Goal: Task Accomplishment & Management: Use online tool/utility

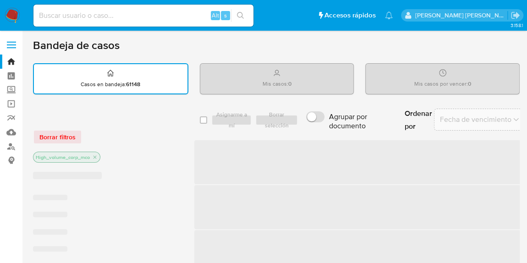
scroll to position [125, 0]
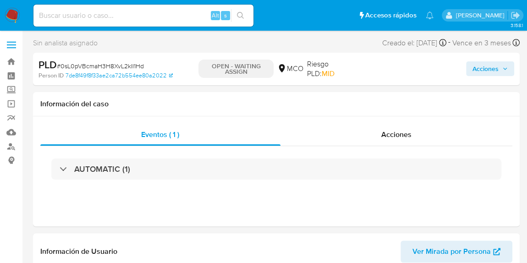
scroll to position [387, 0]
select select "10"
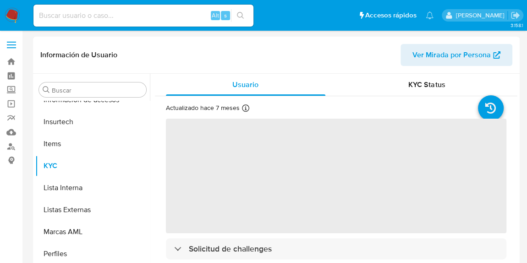
scroll to position [387, 0]
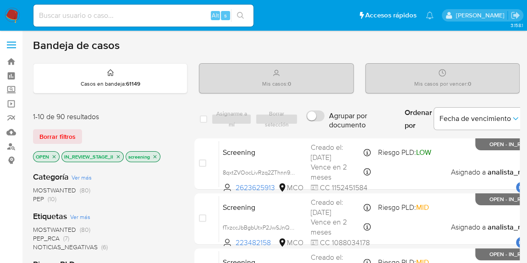
scroll to position [83, 0]
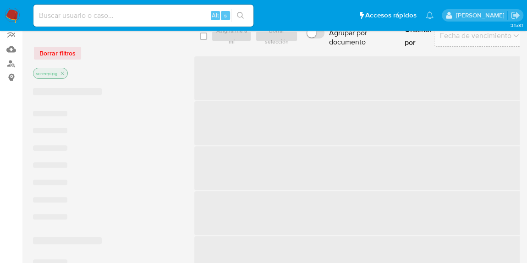
scroll to position [166, 0]
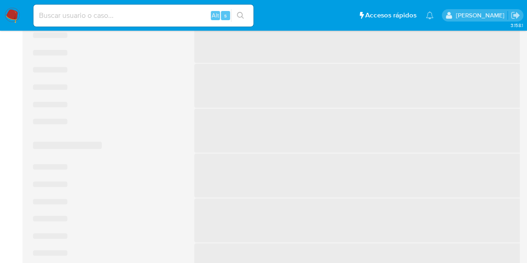
scroll to position [41, 0]
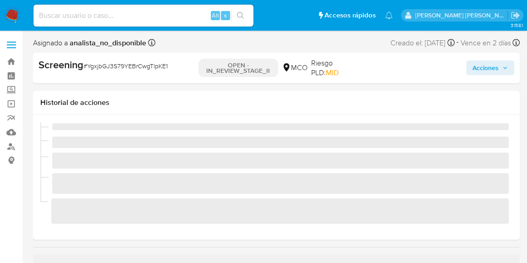
scroll to position [387, 0]
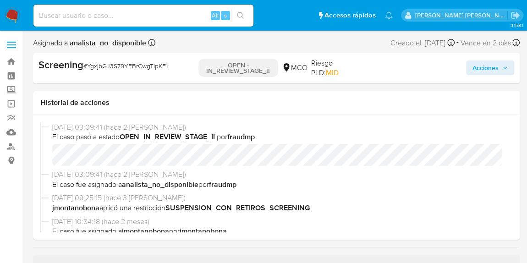
select select "10"
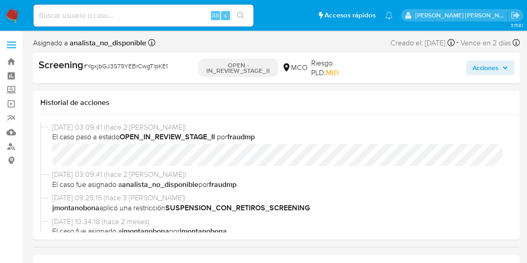
click at [135, 12] on input at bounding box center [143, 16] width 220 height 12
paste input "ImmpOqykdYbArT8Z0cu3fPil"
type input "ImmpOqykdYbArT8Z0cu3fPil"
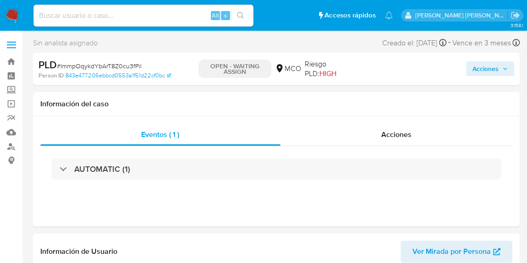
scroll to position [387, 0]
select select "10"
click at [379, 133] on div "Acciones" at bounding box center [397, 135] width 233 height 22
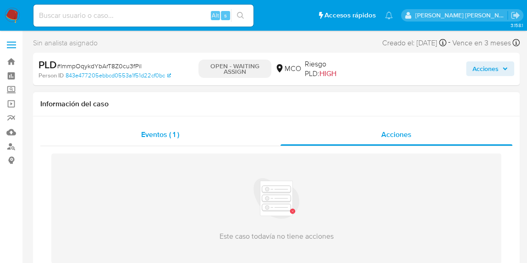
click at [187, 131] on div "Eventos ( 1 )" at bounding box center [160, 135] width 240 height 22
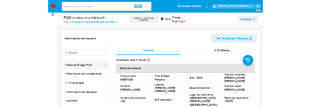
scroll to position [262, 0]
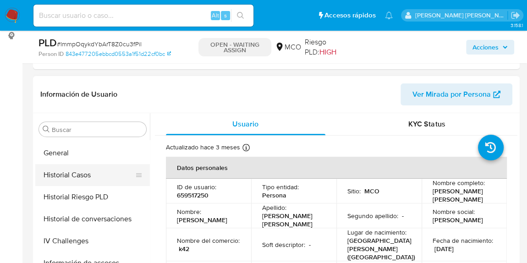
click at [91, 177] on button "Historial Casos" at bounding box center [88, 175] width 107 height 22
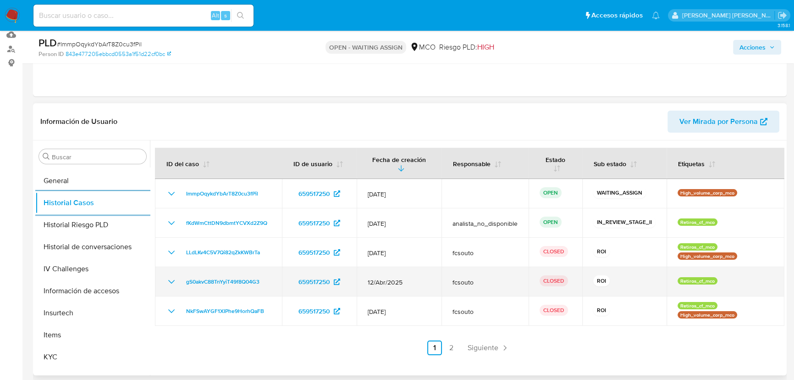
scroll to position [83, 0]
